Goal: Navigation & Orientation: Go to known website

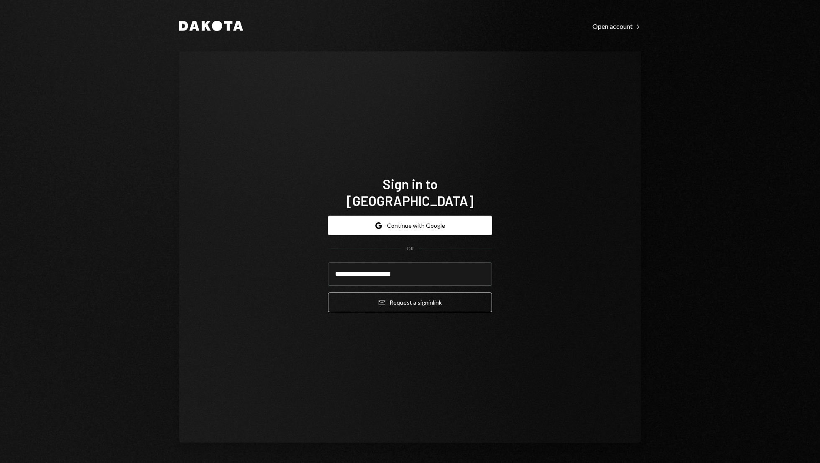
type input "**********"
click at [328, 293] on button "Email Request a sign in link" at bounding box center [410, 303] width 164 height 20
